Goal: Task Accomplishment & Management: Use online tool/utility

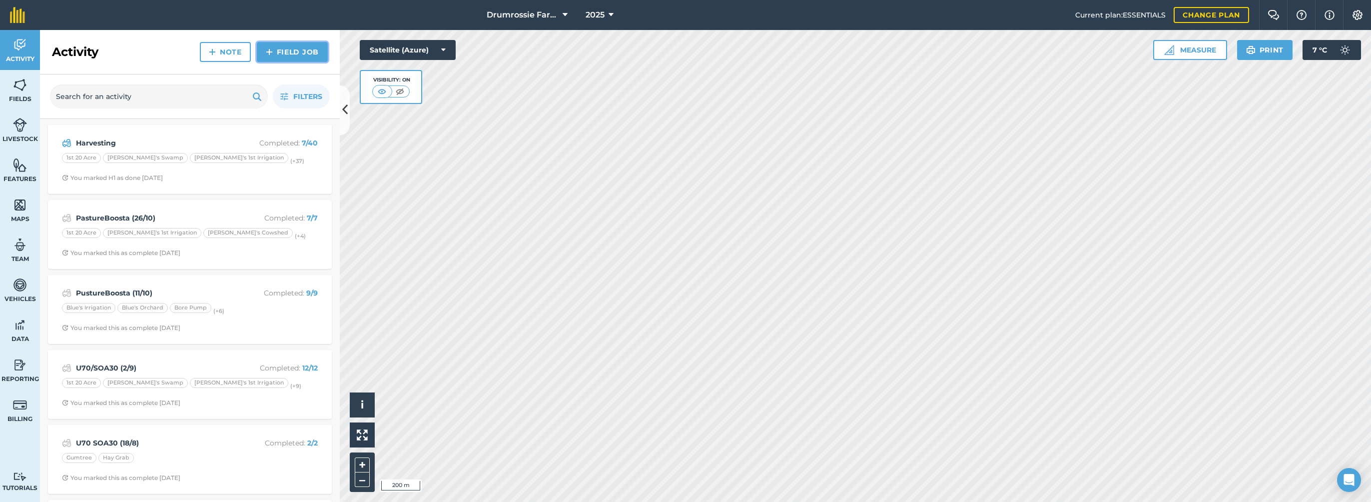
click at [276, 46] on link "Field Job" at bounding box center [292, 52] width 71 height 20
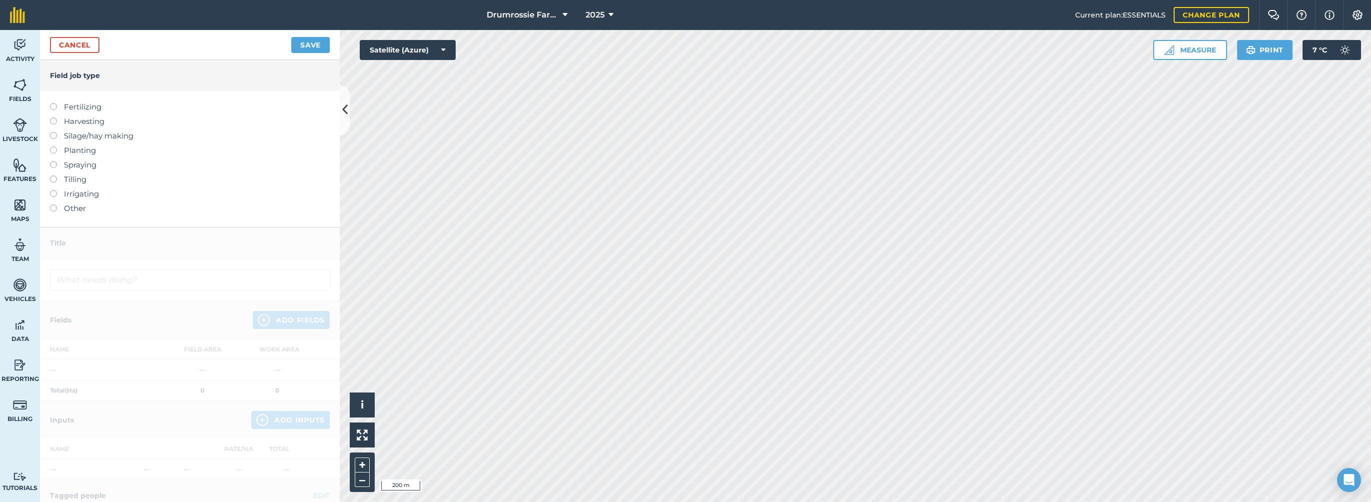
click at [76, 105] on label "Fertilizing" at bounding box center [190, 107] width 280 height 12
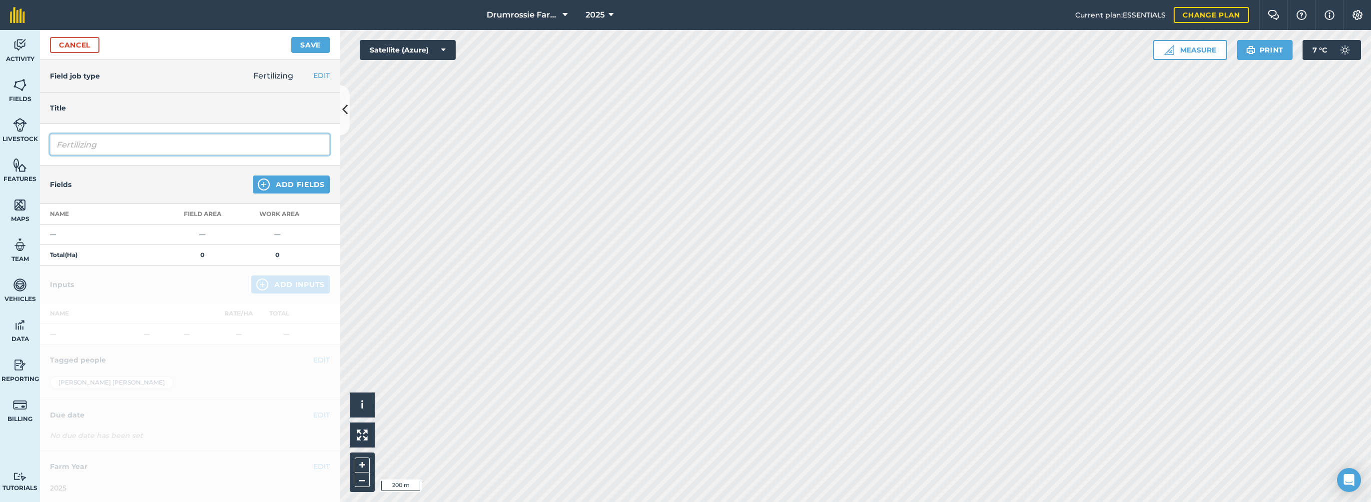
click at [89, 137] on input "Fertilizing" at bounding box center [190, 144] width 280 height 21
drag, startPoint x: 130, startPoint y: 140, endPoint x: -2, endPoint y: 142, distance: 131.9
click at [0, 142] on html "Drumrossie Farms 2025 Current plan : ESSENTIALS Change plan Farm Chat Help Info…" at bounding box center [685, 251] width 1371 height 502
type input "PastureBoosta (2/11)"
click at [284, 183] on button "Add Fields" at bounding box center [291, 184] width 77 height 18
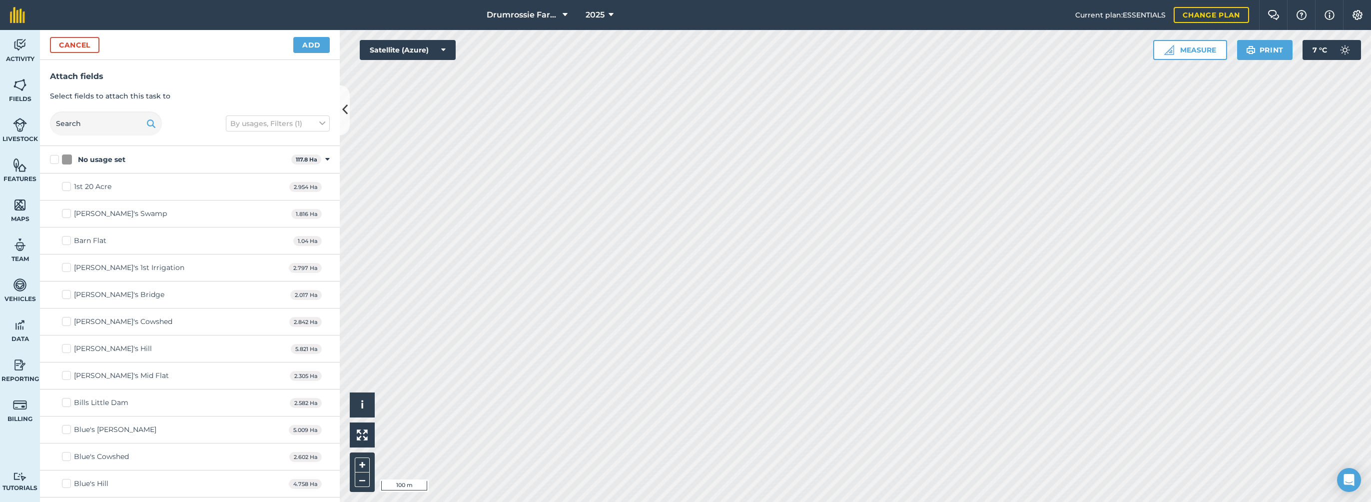
checkbox input "true"
checkbox input "false"
checkbox input "true"
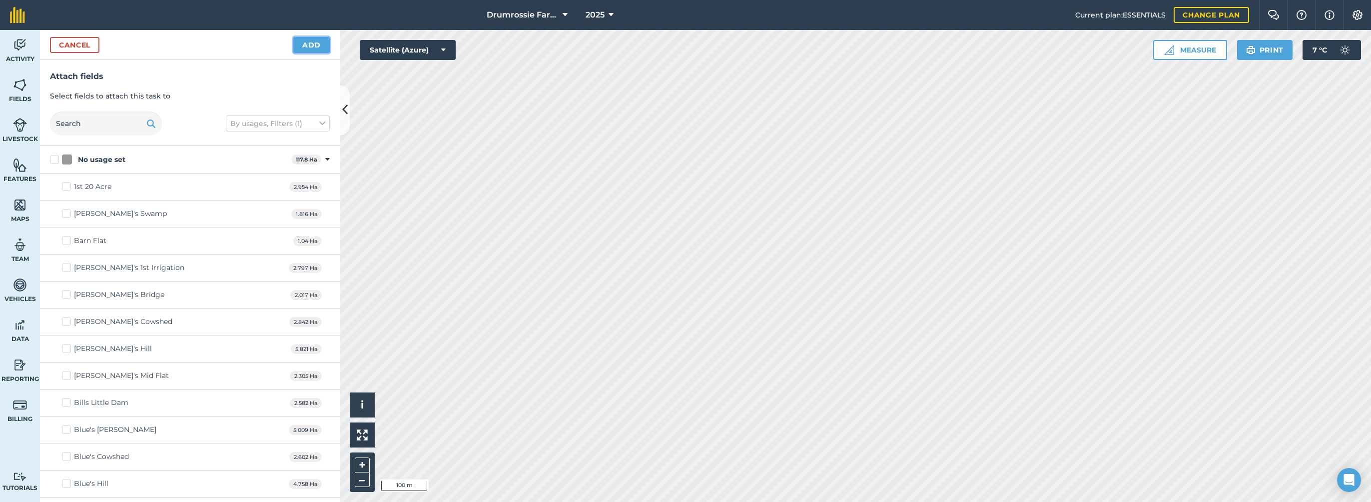
click at [326, 44] on button "Add" at bounding box center [311, 45] width 36 height 16
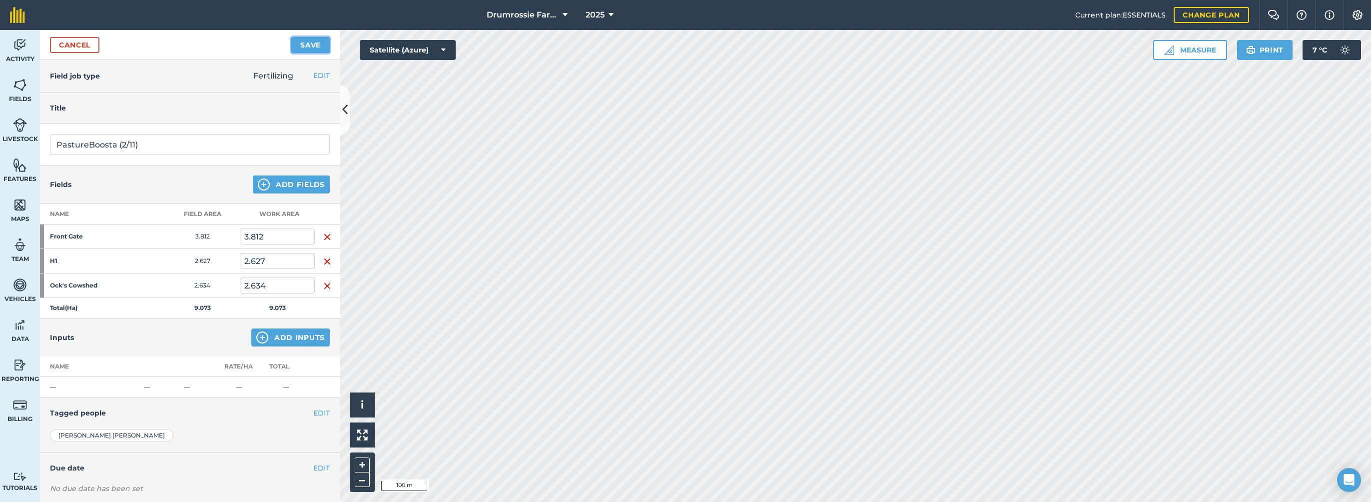
click at [312, 39] on button "Save" at bounding box center [310, 45] width 38 height 16
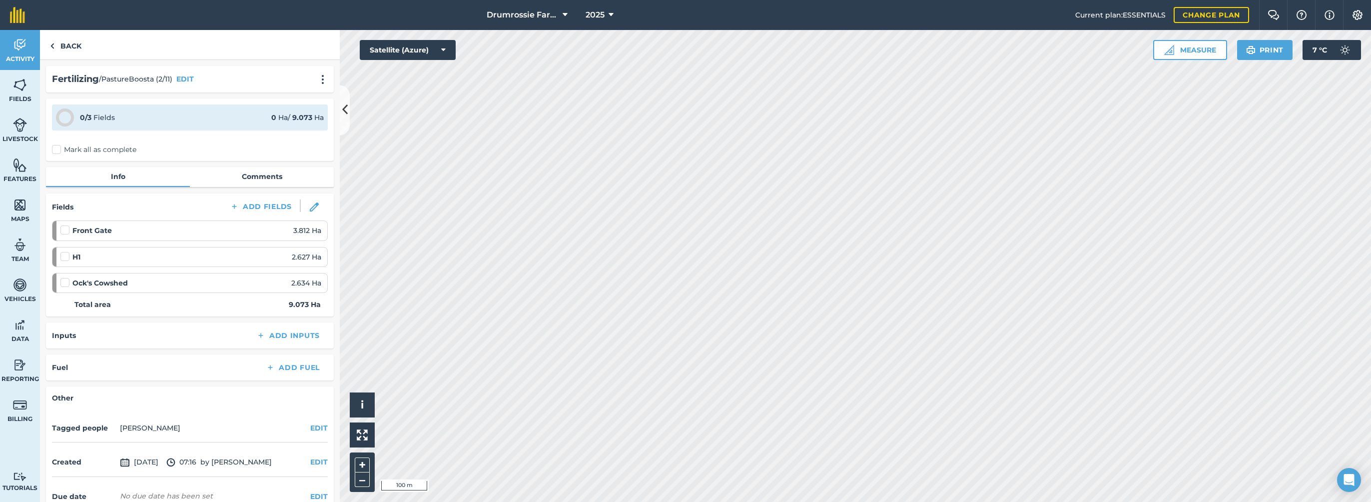
click at [60, 150] on label "Mark all as complete" at bounding box center [94, 149] width 84 height 10
click at [58, 150] on input "Mark all as complete" at bounding box center [55, 147] width 6 height 6
checkbox input "false"
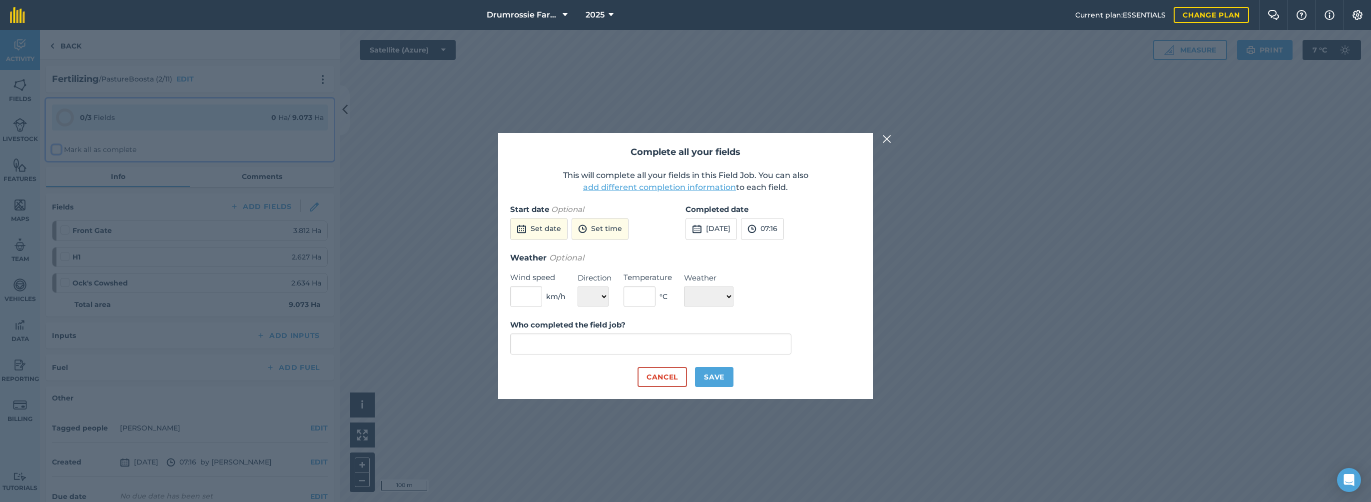
type input "[PERSON_NAME]"
click at [406, 232] on button "Save" at bounding box center [714, 377] width 38 height 20
checkbox input "true"
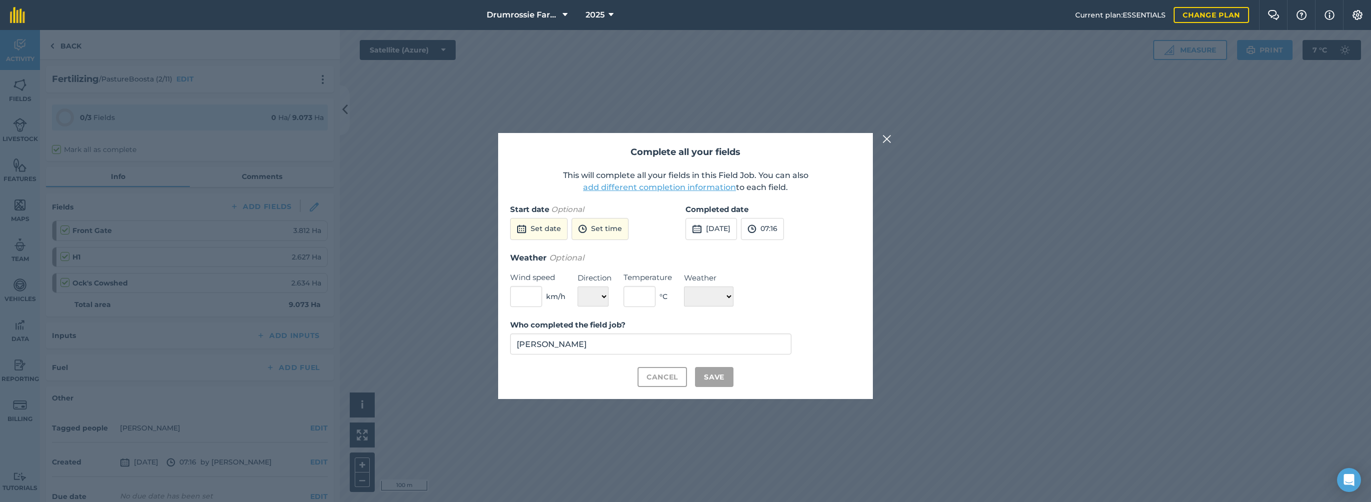
checkbox input "true"
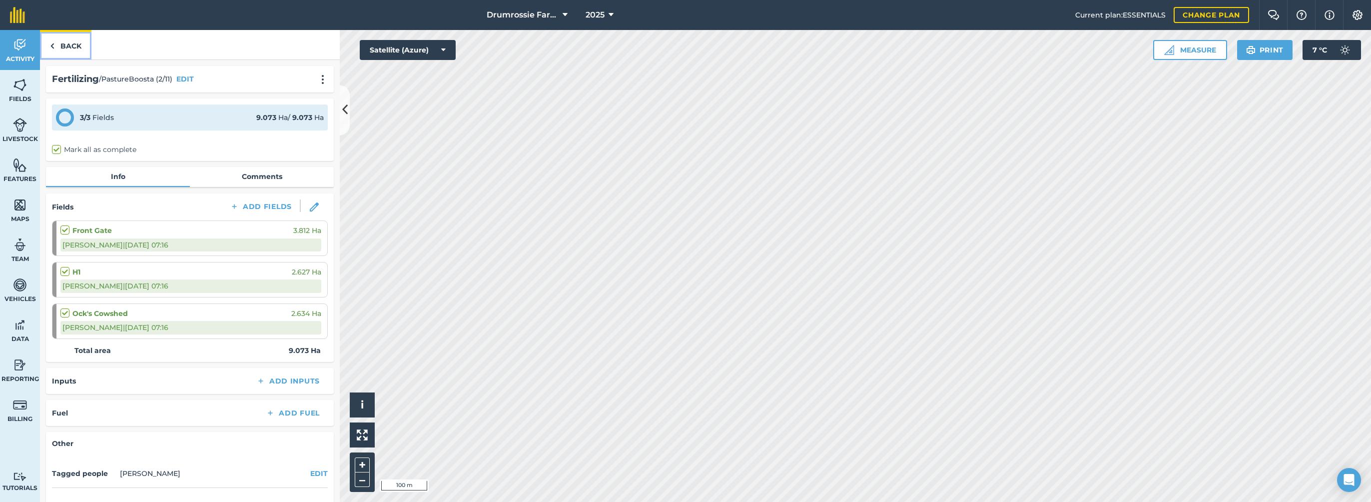
click at [79, 42] on link "Back" at bounding box center [65, 44] width 51 height 29
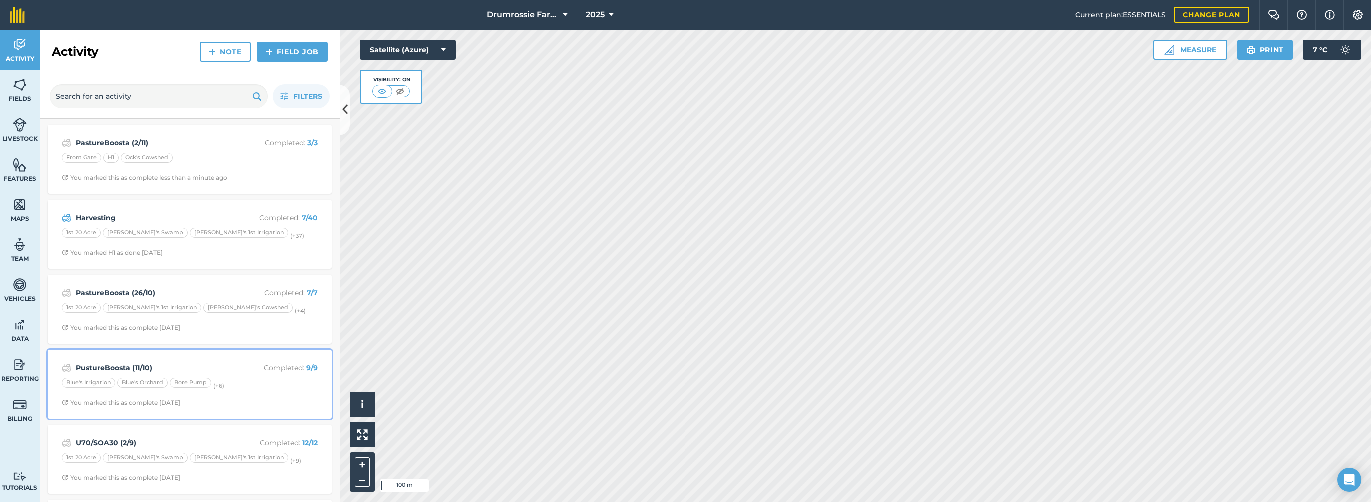
click at [174, 232] on div "PustureBoosta (11/10) Completed : 9 / 9 Blue's Irrigation Blue's Orchard Bore P…" at bounding box center [190, 384] width 272 height 57
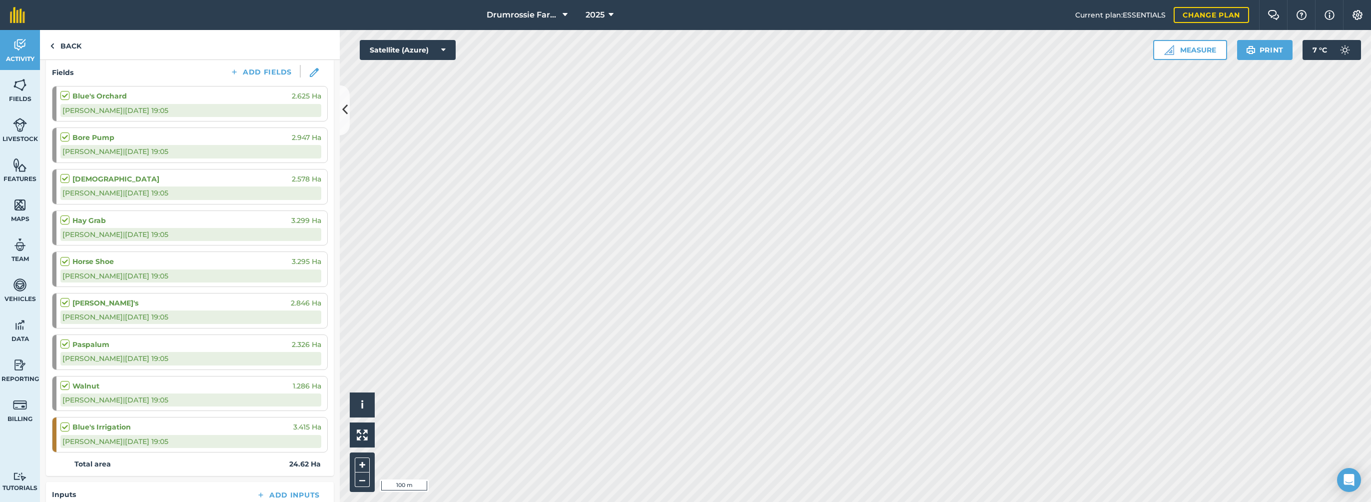
scroll to position [361, 0]
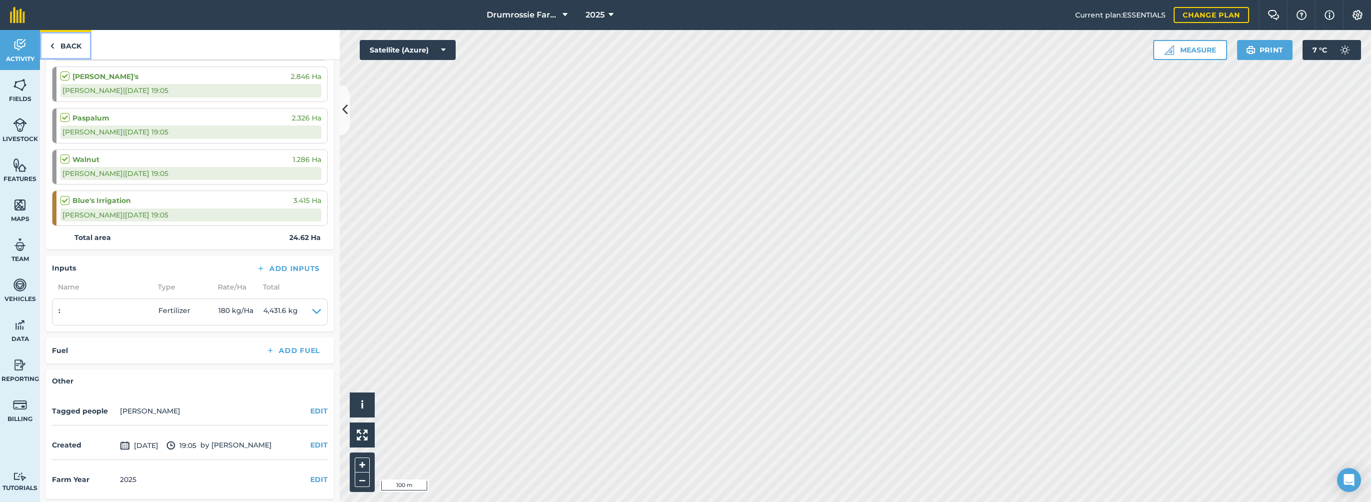
click at [60, 48] on link "Back" at bounding box center [65, 44] width 51 height 29
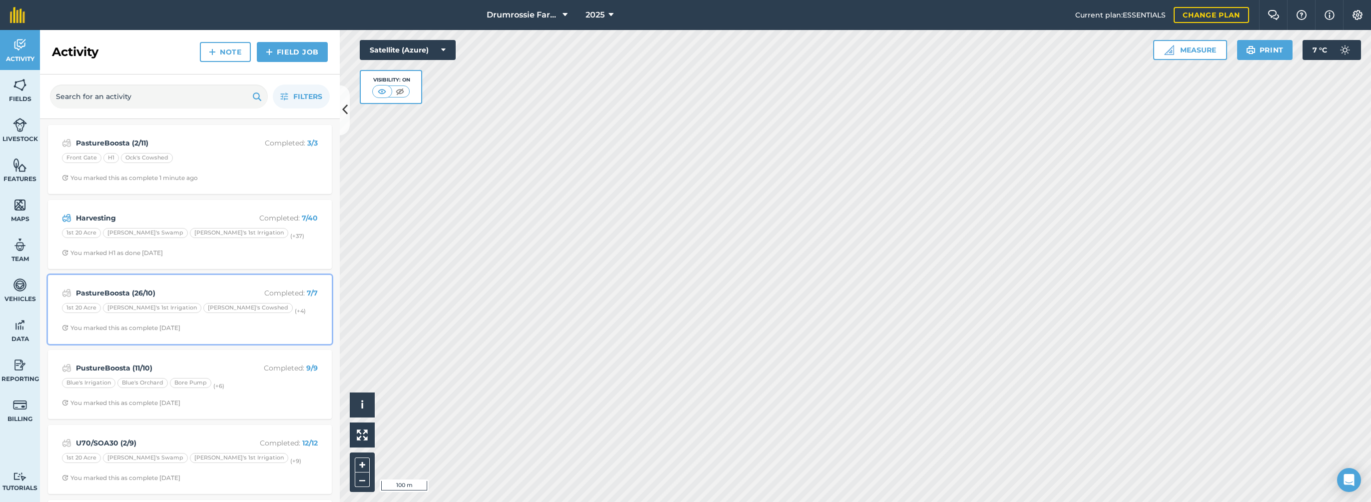
click at [175, 232] on div "PastureBoosta (26/10) Completed : 7 / 7 1st 20 Acre [PERSON_NAME]'s 1st Irrigat…" at bounding box center [190, 309] width 272 height 57
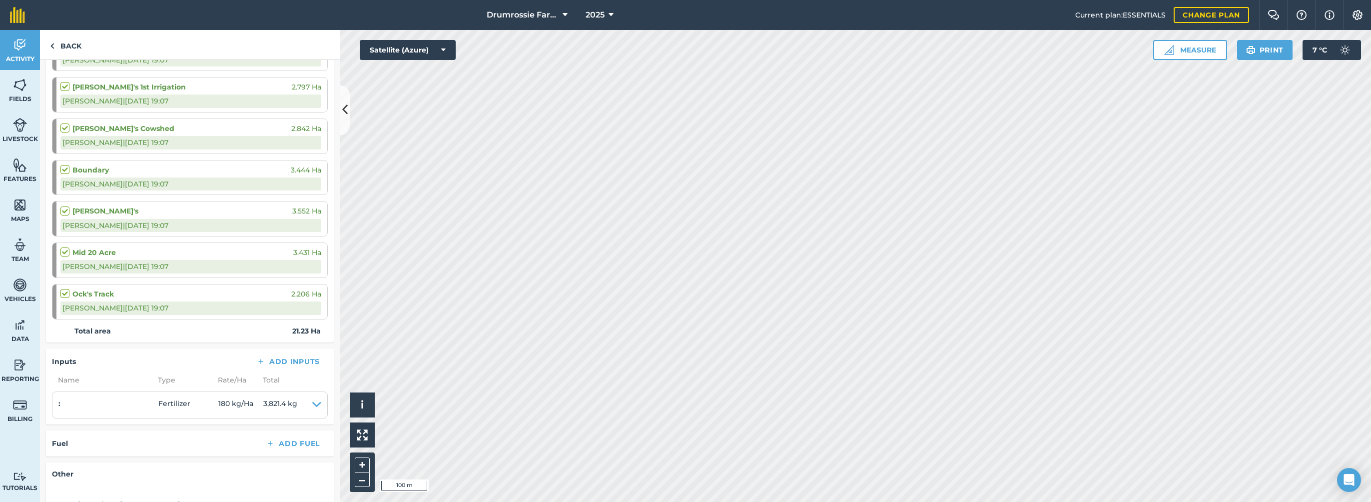
scroll to position [278, 0]
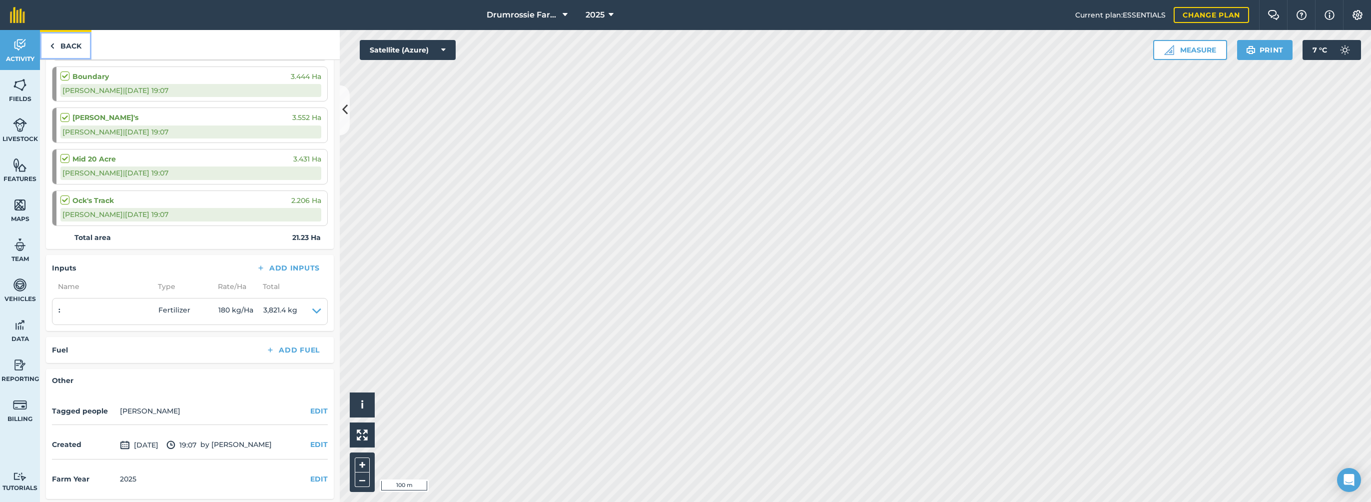
click at [64, 46] on link "Back" at bounding box center [65, 44] width 51 height 29
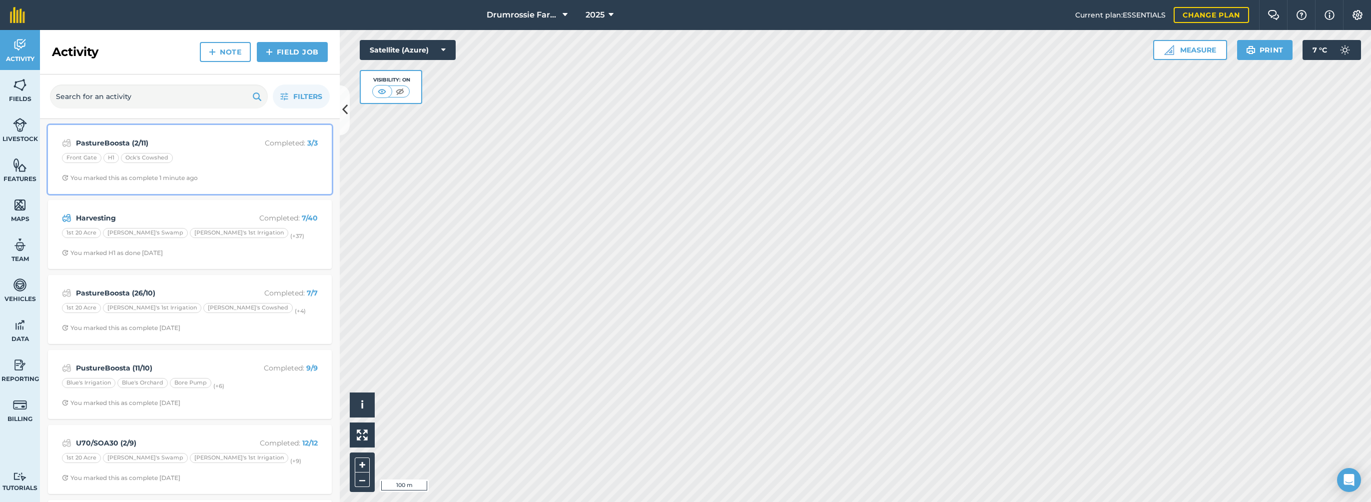
click at [185, 144] on strong "PastureBoosta (2/11)" at bounding box center [155, 142] width 158 height 11
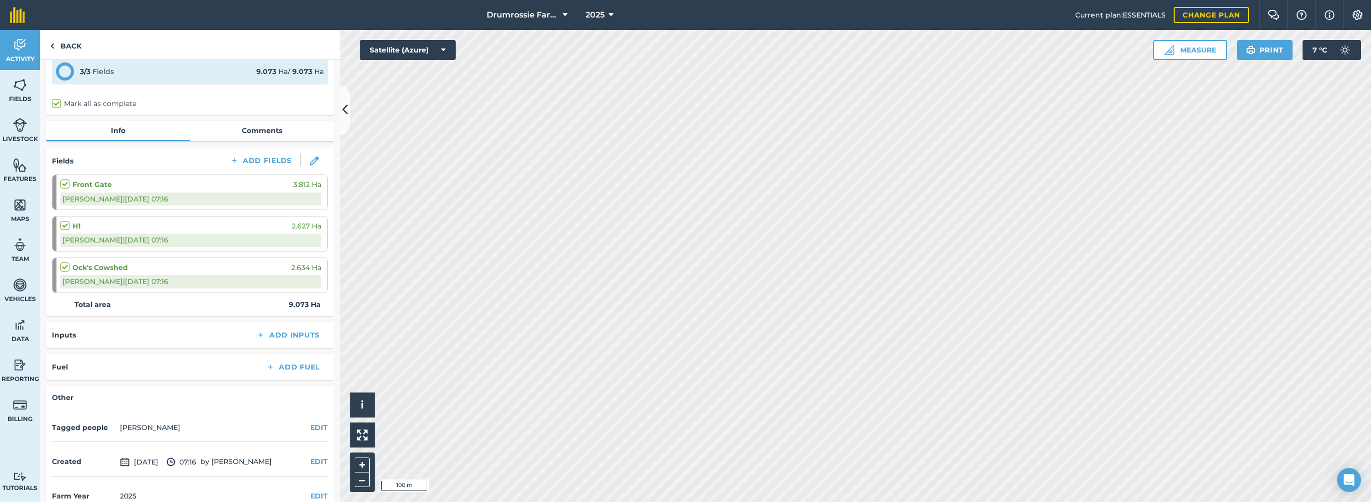
scroll to position [64, 0]
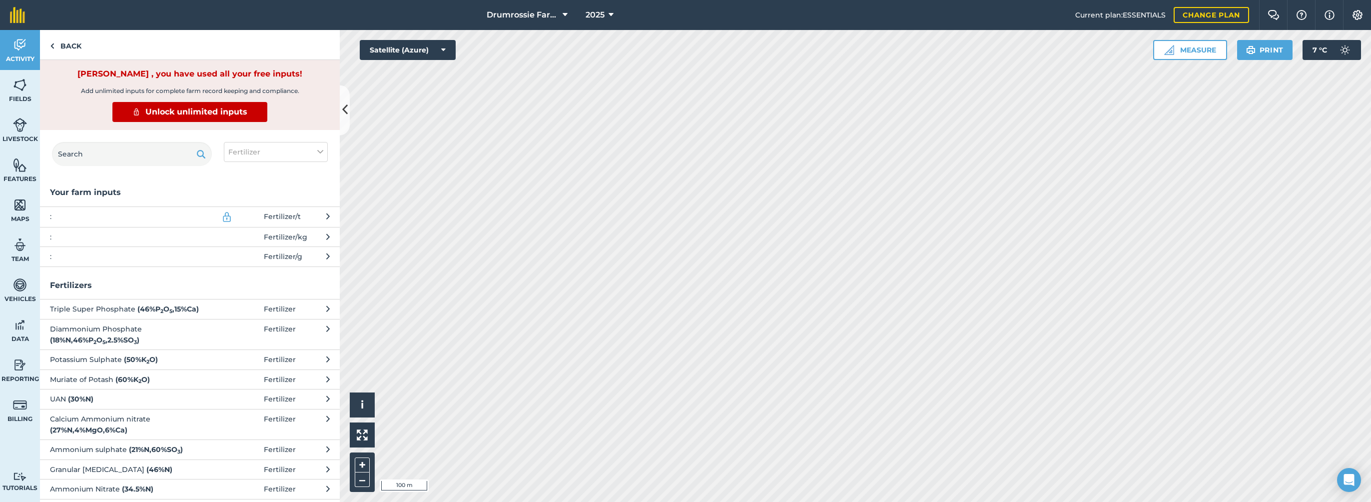
click at [298, 232] on span "Fertilizer / kg" at bounding box center [285, 236] width 43 height 11
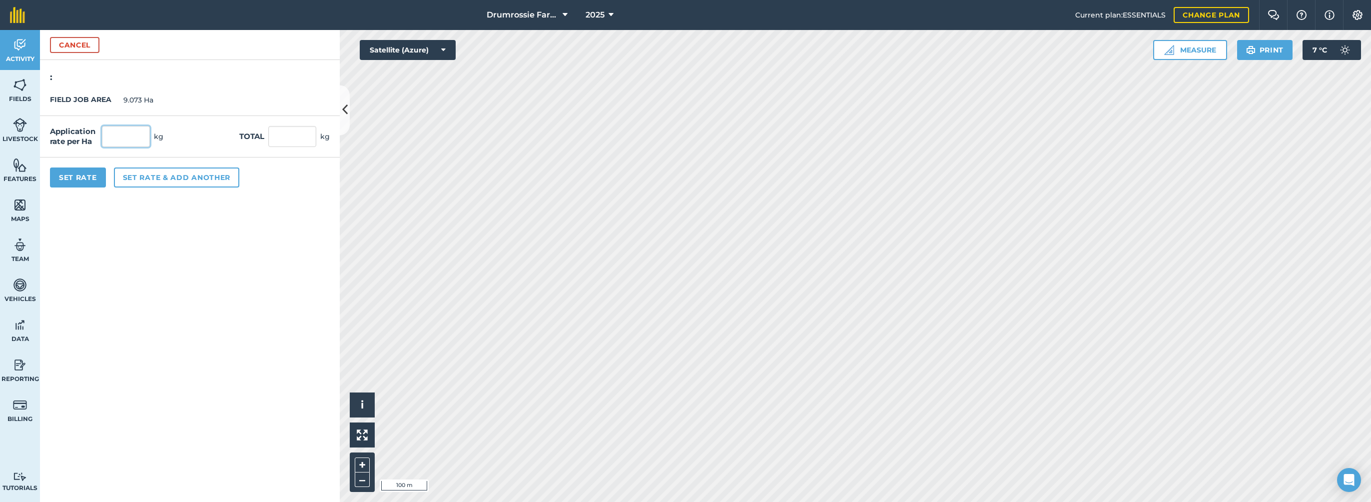
click at [126, 141] on input "text" at bounding box center [126, 136] width 48 height 21
type input "180"
type input "1,633.14"
click at [70, 172] on button "Set Rate" at bounding box center [78, 177] width 56 height 20
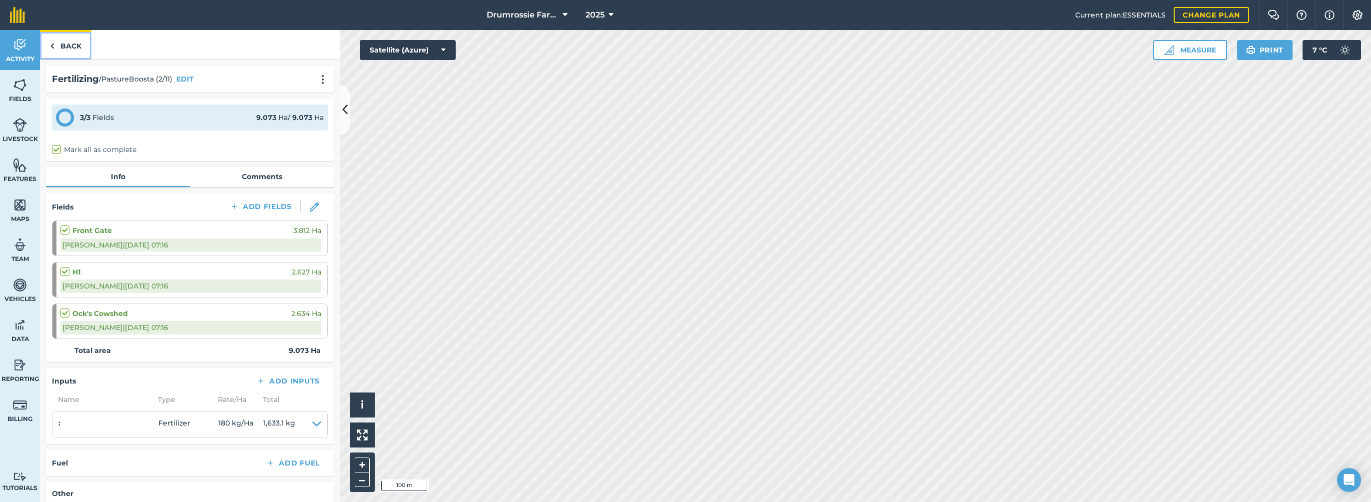
click at [58, 48] on link "Back" at bounding box center [65, 44] width 51 height 29
